Goal: Task Accomplishment & Management: Manage account settings

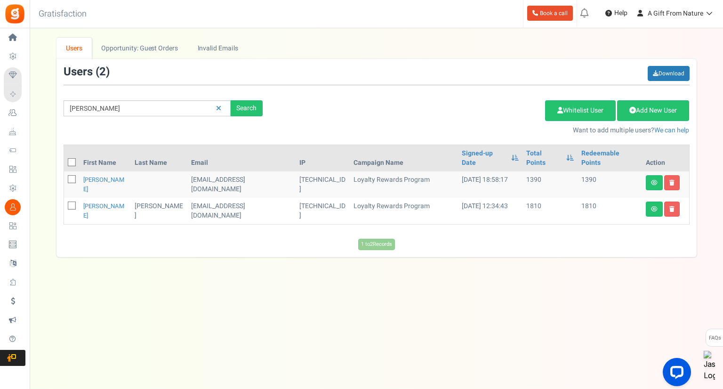
click at [218, 198] on td "[EMAIL_ADDRESS][DOMAIN_NAME]" at bounding box center [241, 211] width 108 height 26
click at [233, 180] on td "[EMAIL_ADDRESS][DOMAIN_NAME]" at bounding box center [241, 184] width 108 height 26
click at [232, 172] on td "[EMAIL_ADDRESS][DOMAIN_NAME]" at bounding box center [241, 184] width 108 height 26
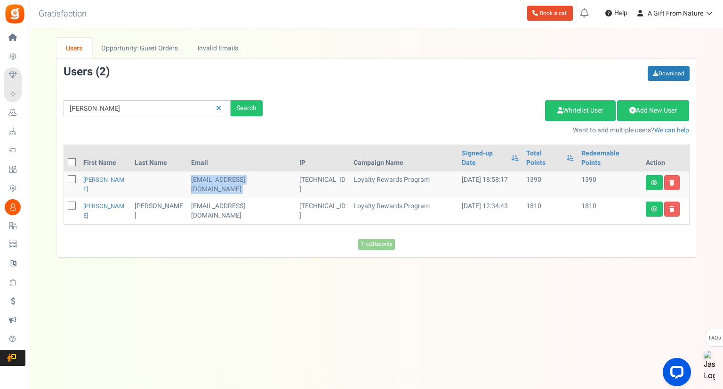
click at [232, 172] on td "[EMAIL_ADDRESS][DOMAIN_NAME]" at bounding box center [241, 184] width 108 height 26
click at [541, 198] on td "1810" at bounding box center [550, 211] width 55 height 26
drag, startPoint x: 563, startPoint y: 190, endPoint x: 598, endPoint y: 185, distance: 35.6
click at [598, 198] on tr "[PERSON_NAME] [EMAIL_ADDRESS][DOMAIN_NAME] [TECHNICAL_ID] Loyalty Rewards Progr…" at bounding box center [376, 211] width 625 height 26
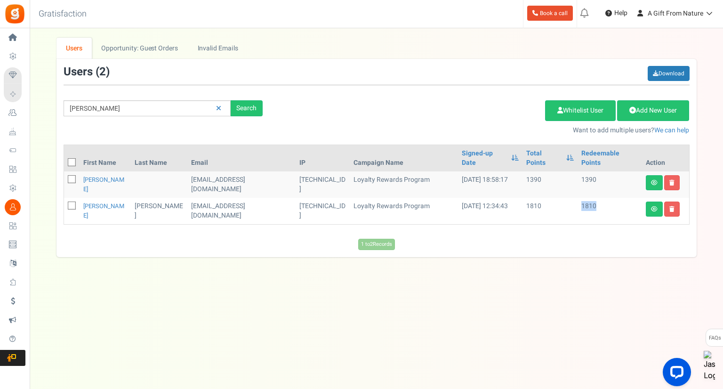
click at [597, 198] on td "1810" at bounding box center [610, 211] width 64 height 26
drag, startPoint x: 571, startPoint y: 185, endPoint x: 592, endPoint y: 189, distance: 21.0
click at [592, 198] on td "1810" at bounding box center [610, 211] width 64 height 26
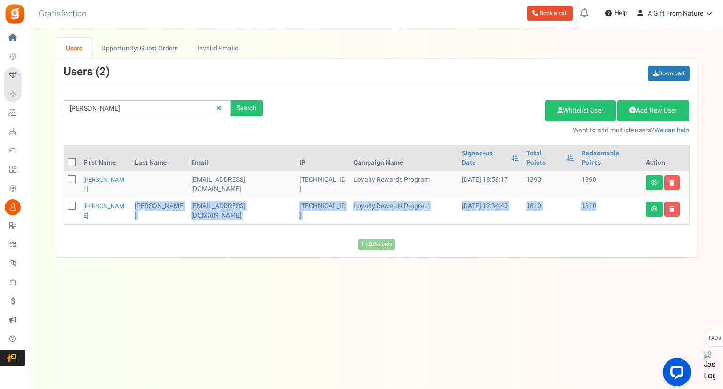
drag, startPoint x: 578, startPoint y: 195, endPoint x: 80, endPoint y: 195, distance: 498.5
click at [80, 198] on tr "[PERSON_NAME] [EMAIL_ADDRESS][DOMAIN_NAME] [TECHNICAL_ID] Loyalty Rewards Progr…" at bounding box center [376, 211] width 625 height 26
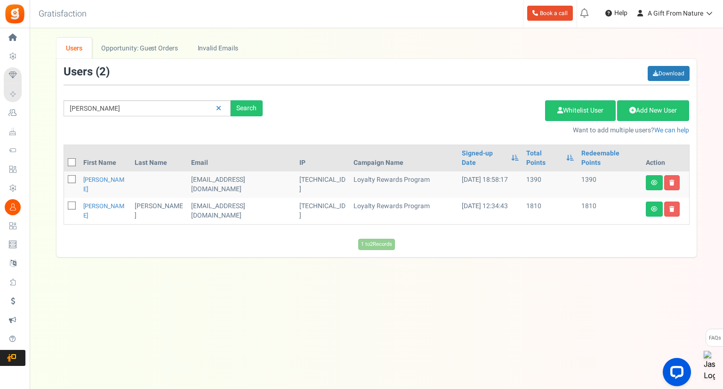
click at [80, 198] on td at bounding box center [72, 211] width 16 height 26
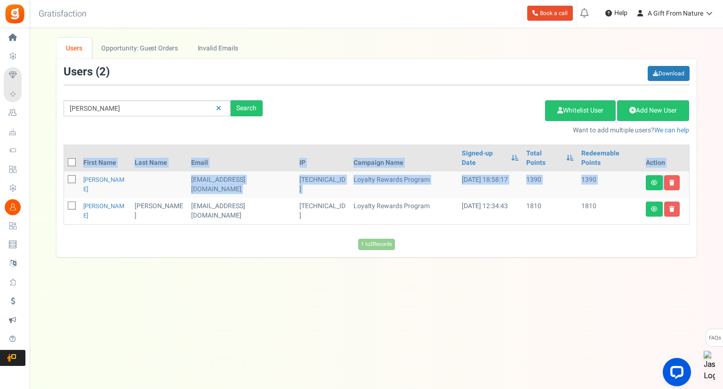
drag, startPoint x: 80, startPoint y: 192, endPoint x: 601, endPoint y: 209, distance: 521.9
click at [601, 209] on div "First Name Last Name Email IP Campaign Name Signed-up Date Permissions Learn mo…" at bounding box center [377, 189] width 626 height 89
click at [604, 208] on div "First Name Last Name Email IP Campaign Name Signed-up Date Permissions Learn mo…" at bounding box center [377, 189] width 626 height 89
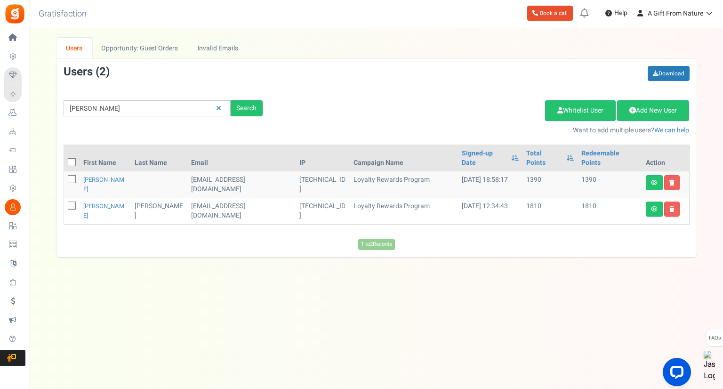
click at [691, 260] on div "Under maintenance we will be back soon We apologize for any inconvenience. The …" at bounding box center [376, 175] width 693 height 295
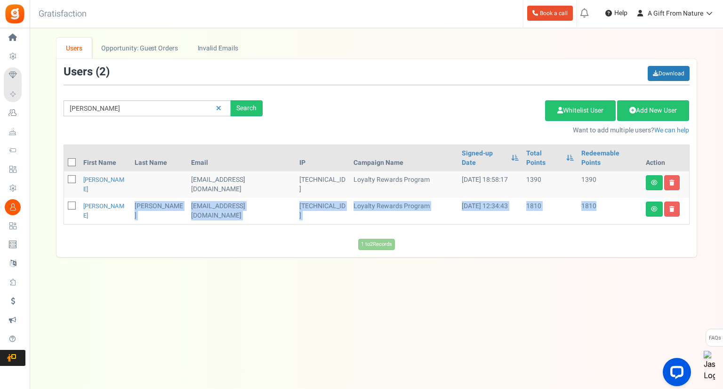
drag, startPoint x: 603, startPoint y: 195, endPoint x: 112, endPoint y: 199, distance: 490.5
click at [112, 199] on tr "[PERSON_NAME] [EMAIL_ADDRESS][DOMAIN_NAME] [TECHNICAL_ID] Loyalty Rewards Progr…" at bounding box center [376, 211] width 625 height 26
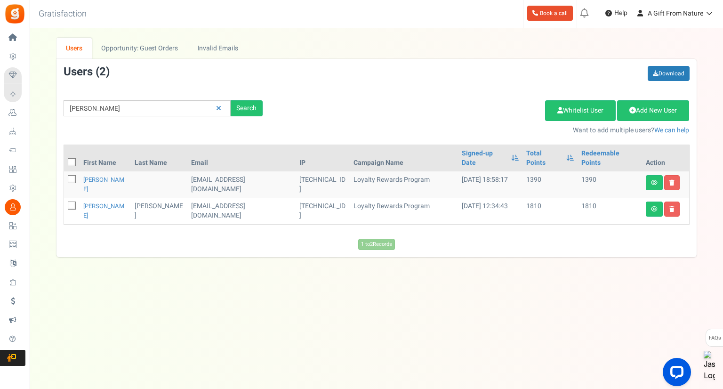
click at [117, 198] on td "[PERSON_NAME]" at bounding box center [106, 211] width 52 height 26
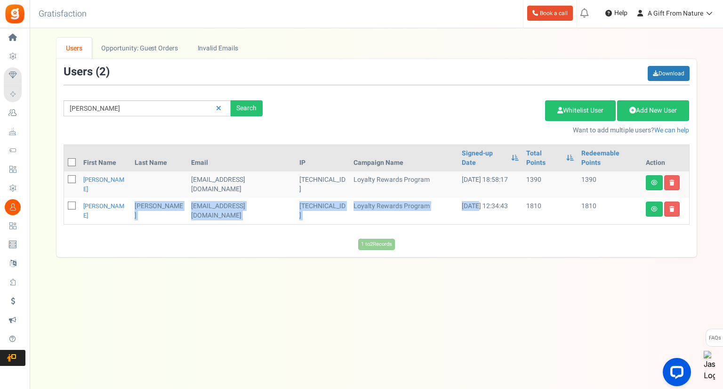
drag, startPoint x: 121, startPoint y: 192, endPoint x: 447, endPoint y: 196, distance: 326.7
click at [447, 198] on tr "[PERSON_NAME] [EMAIL_ADDRESS][DOMAIN_NAME] [TECHNICAL_ID] Loyalty Rewards Progr…" at bounding box center [376, 211] width 625 height 26
click at [458, 198] on td "[DATE] 12:34:43" at bounding box center [490, 211] width 65 height 26
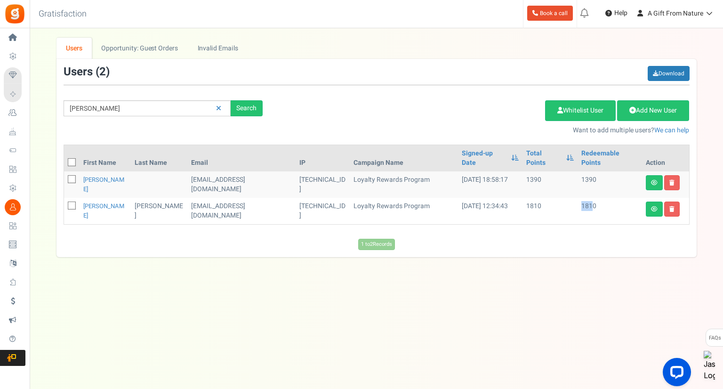
drag, startPoint x: 572, startPoint y: 191, endPoint x: 590, endPoint y: 191, distance: 17.4
click at [590, 198] on tr "[PERSON_NAME] [EMAIL_ADDRESS][DOMAIN_NAME] [TECHNICAL_ID] Loyalty Rewards Progr…" at bounding box center [376, 211] width 625 height 26
click at [590, 198] on td "1810" at bounding box center [610, 211] width 64 height 26
click at [580, 173] on td "1390" at bounding box center [610, 184] width 64 height 26
click at [94, 175] on link "[PERSON_NAME]" at bounding box center [103, 184] width 41 height 18
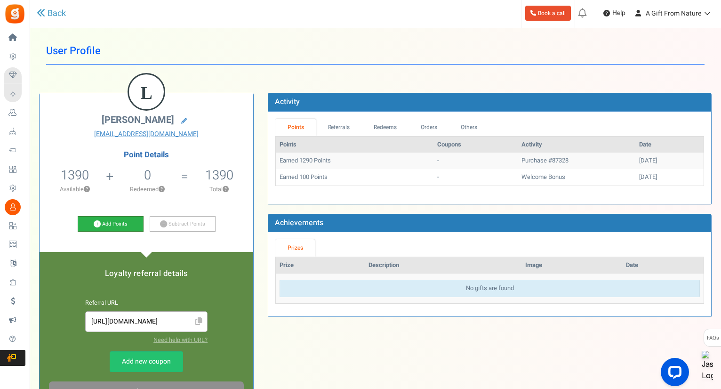
click at [128, 220] on link "Add Points" at bounding box center [111, 224] width 66 height 16
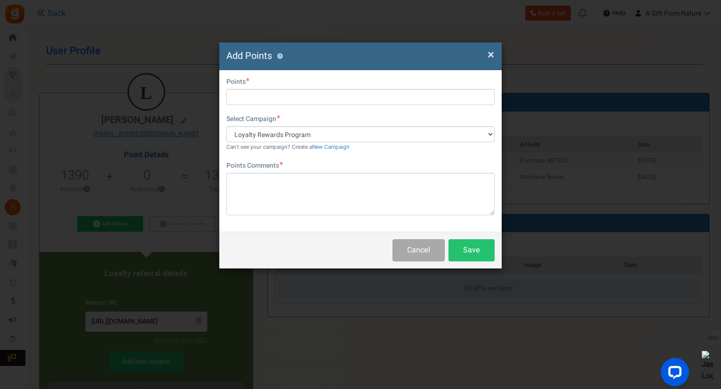
click at [312, 117] on div "Select Campaign Loyalty Rewards Program Can't see your campaign? Create a New C…" at bounding box center [360, 132] width 268 height 37
click at [313, 105] on div "First Name Last Name Email [EMAIL_ADDRESS][DOMAIN_NAME] Do you want to give Wel…" at bounding box center [360, 150] width 282 height 161
click at [309, 99] on input "text" at bounding box center [360, 97] width 268 height 16
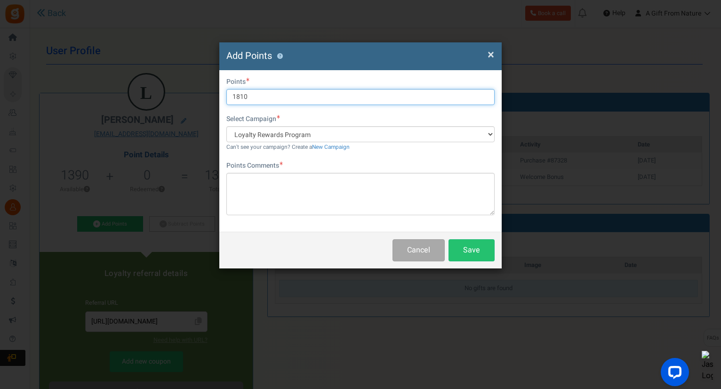
type input "1810"
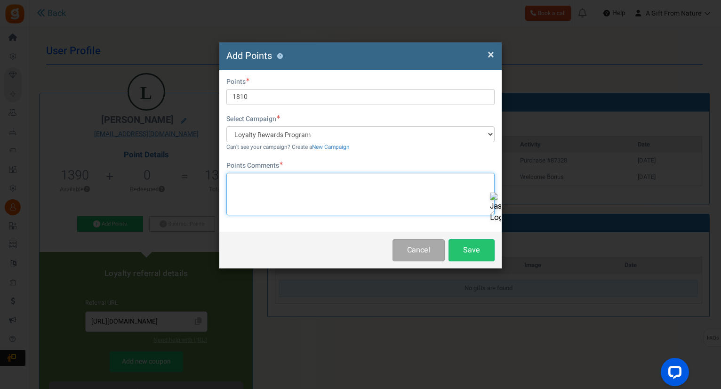
click at [333, 208] on textarea at bounding box center [360, 194] width 268 height 42
type textarea "Transfer from old account"
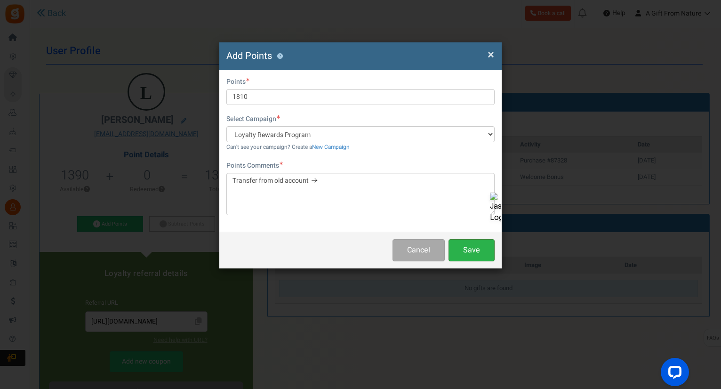
click at [469, 253] on button "Save" at bounding box center [472, 250] width 46 height 22
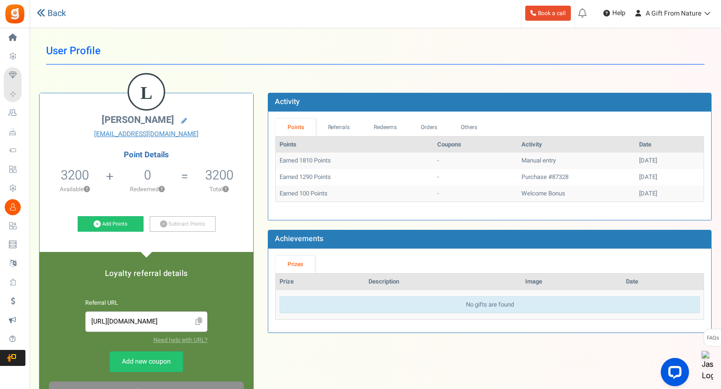
click at [43, 15] on icon at bounding box center [41, 12] width 8 height 8
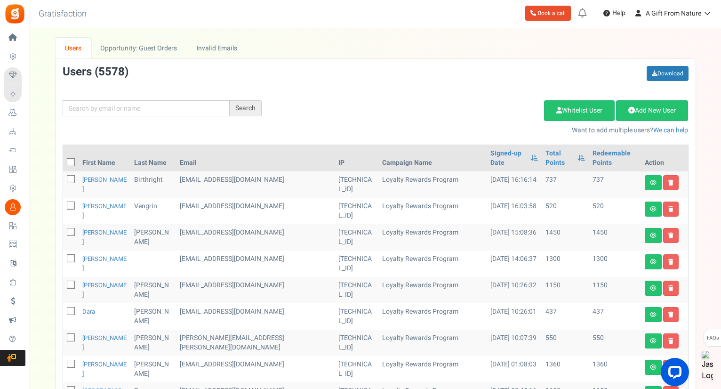
click at [148, 100] on div "Search Add Etsy Order Delete Selected Users Import Users Spam Protection Subtra…" at bounding box center [376, 100] width 640 height 69
click at [153, 104] on input "text" at bounding box center [146, 108] width 167 height 16
type input "[PERSON_NAME]"
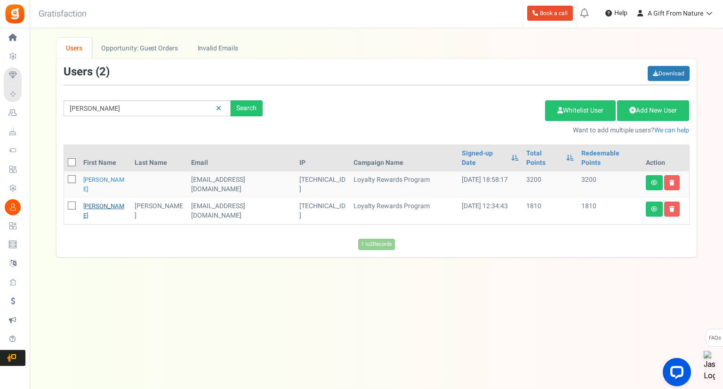
click at [95, 201] on link "[PERSON_NAME]" at bounding box center [103, 210] width 41 height 18
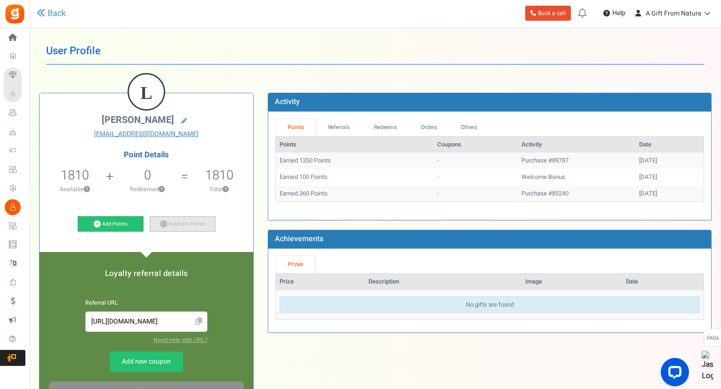
click at [159, 218] on link "Subtract Points" at bounding box center [183, 224] width 66 height 16
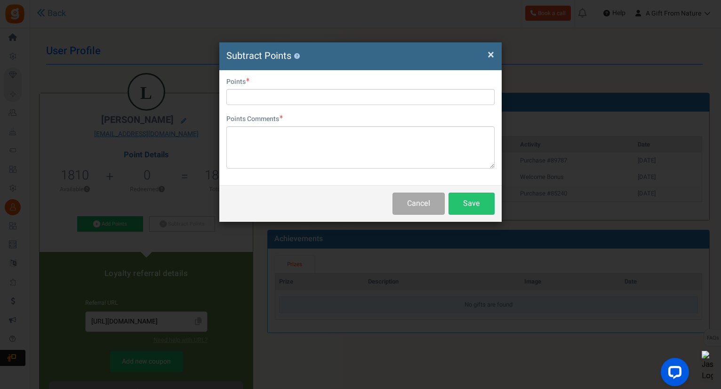
click at [285, 105] on div "User Email [EMAIL_ADDRESS][DOMAIN_NAME] Points Points Comments Char(s) : 0 Allo…" at bounding box center [360, 127] width 282 height 115
click at [300, 95] on input "text" at bounding box center [360, 97] width 268 height 16
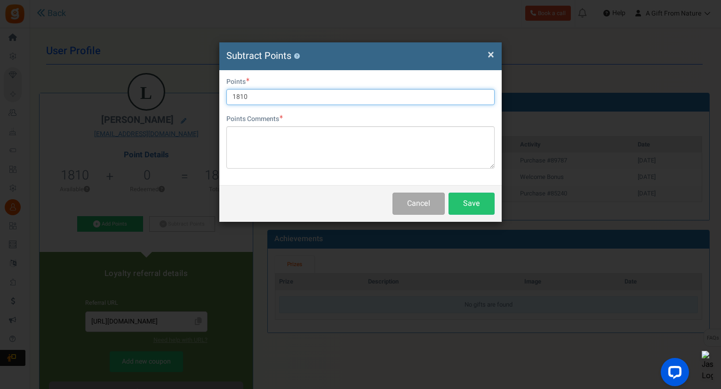
type input "1810"
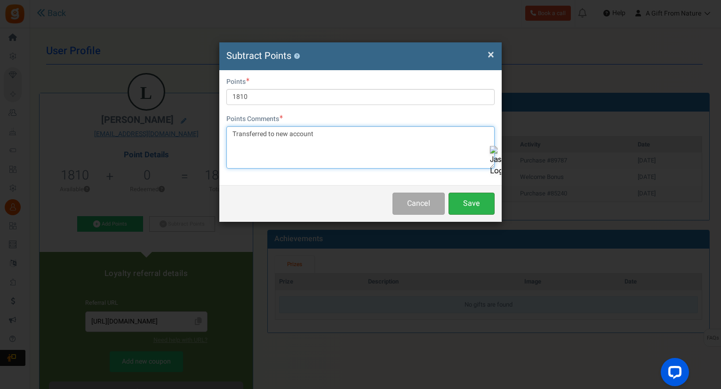
type textarea "Transferred to new account"
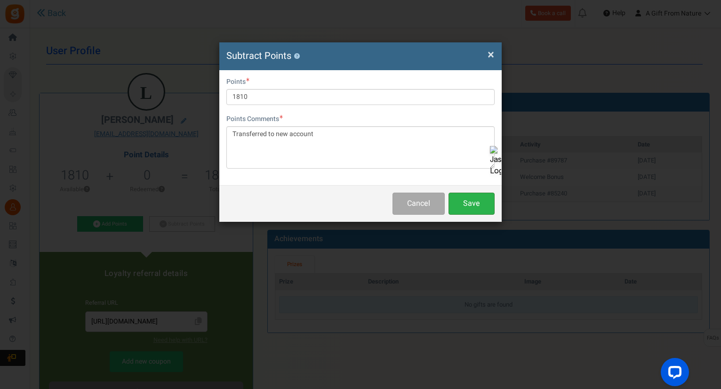
click at [467, 209] on button "Save" at bounding box center [472, 204] width 46 height 22
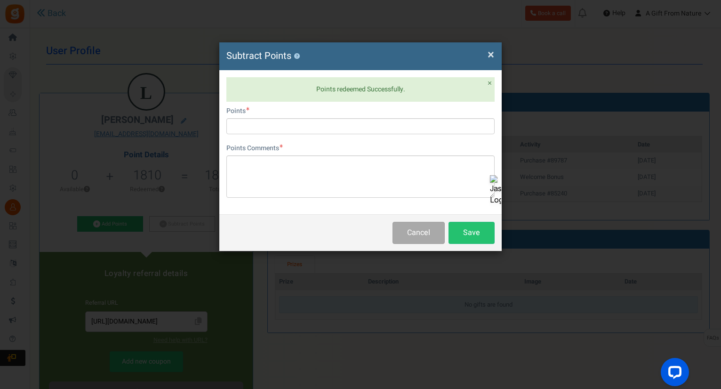
click at [490, 54] on span "×" at bounding box center [491, 55] width 7 height 18
